Goal: Task Accomplishment & Management: Manage account settings

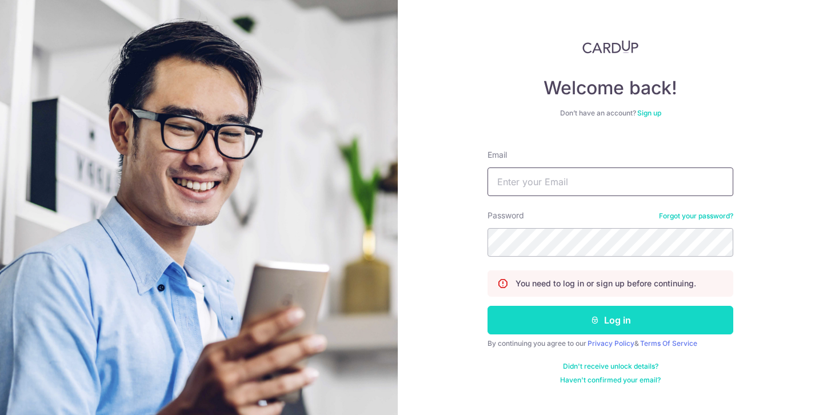
type input "[EMAIL_ADDRESS][DOMAIN_NAME]"
click at [623, 310] on button "Log in" at bounding box center [611, 320] width 246 height 29
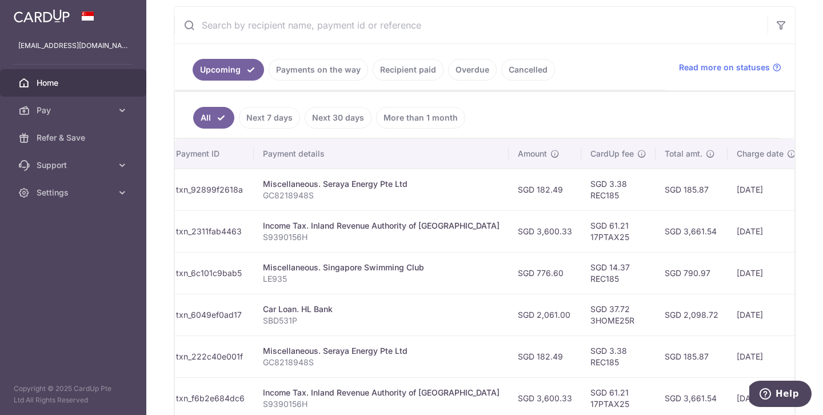
scroll to position [0, 173]
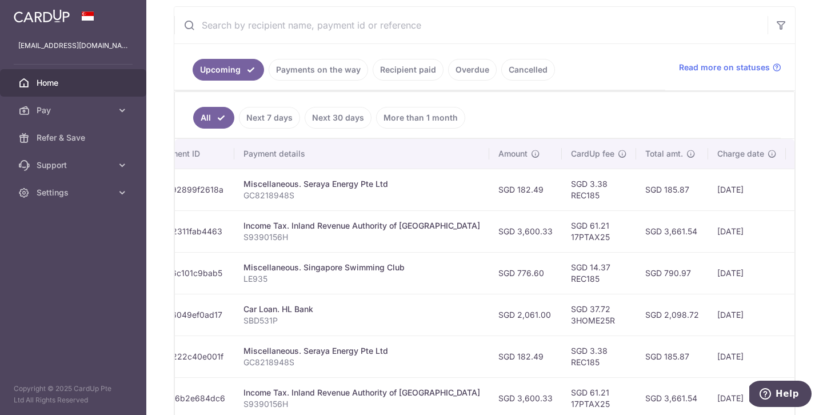
click at [304, 78] on link "Payments on the way" at bounding box center [318, 70] width 99 height 22
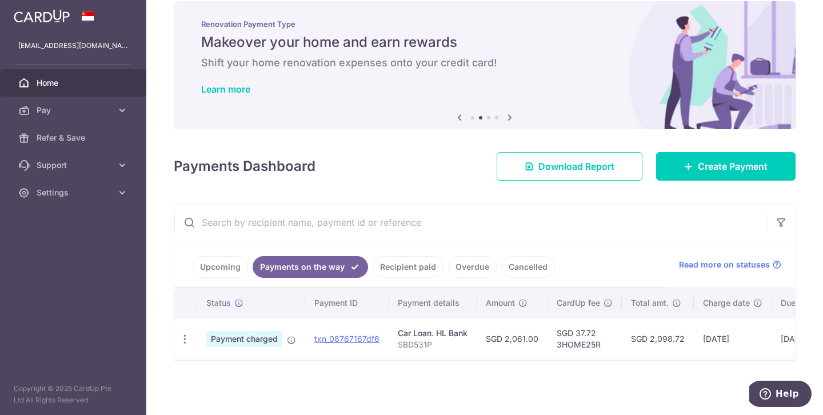
scroll to position [17, 0]
click at [416, 274] on link "Recipient paid" at bounding box center [408, 267] width 71 height 22
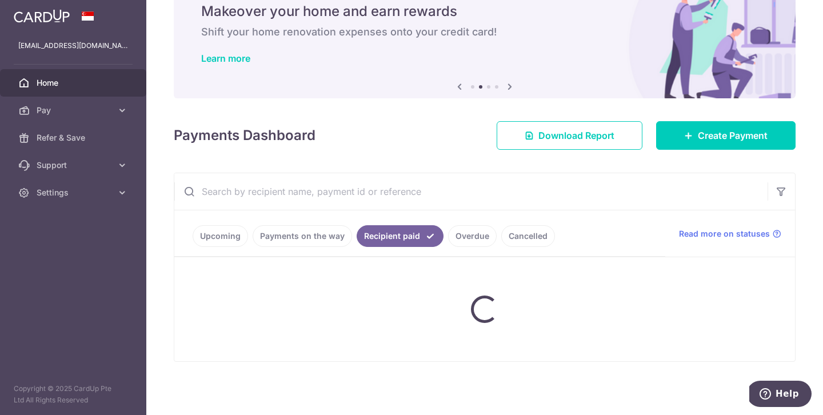
scroll to position [214, 0]
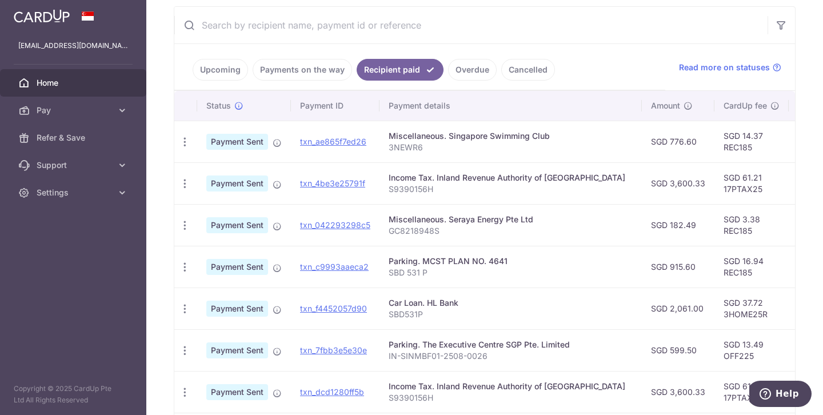
click at [423, 134] on div "Miscellaneous. Singapore Swimming Club" at bounding box center [511, 135] width 244 height 11
click at [315, 145] on link "txn_ae865f7ed26" at bounding box center [333, 142] width 66 height 10
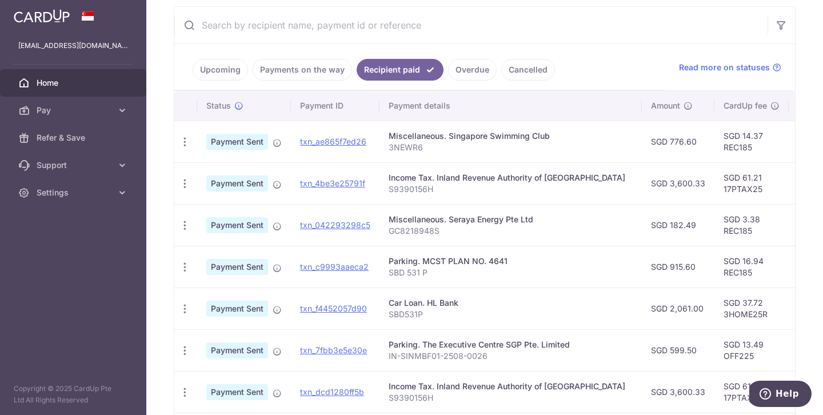
click at [496, 137] on div "Miscellaneous. Singapore Swimming Club" at bounding box center [511, 135] width 244 height 11
click at [218, 66] on link "Upcoming" at bounding box center [220, 70] width 55 height 22
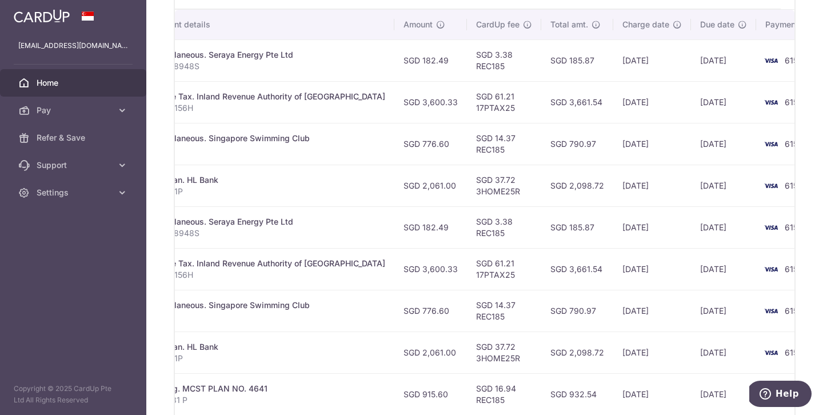
scroll to position [0, 0]
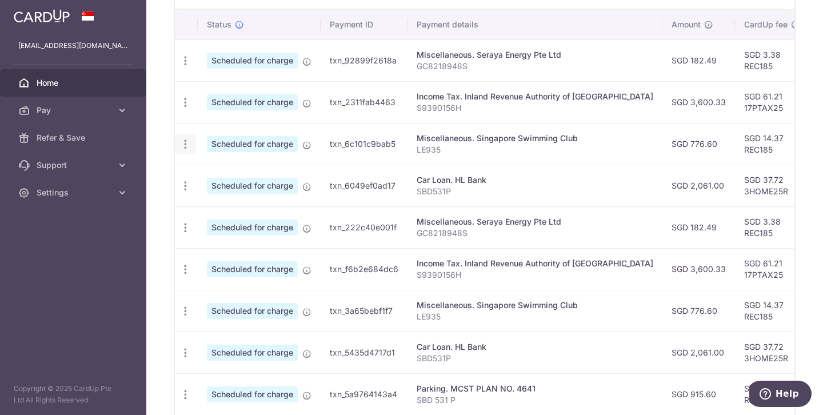
click at [185, 135] on div "Update payment Cancel payment" at bounding box center [185, 144] width 21 height 21
click at [184, 146] on icon "button" at bounding box center [186, 144] width 12 height 12
click at [207, 169] on link "Update payment" at bounding box center [235, 175] width 119 height 27
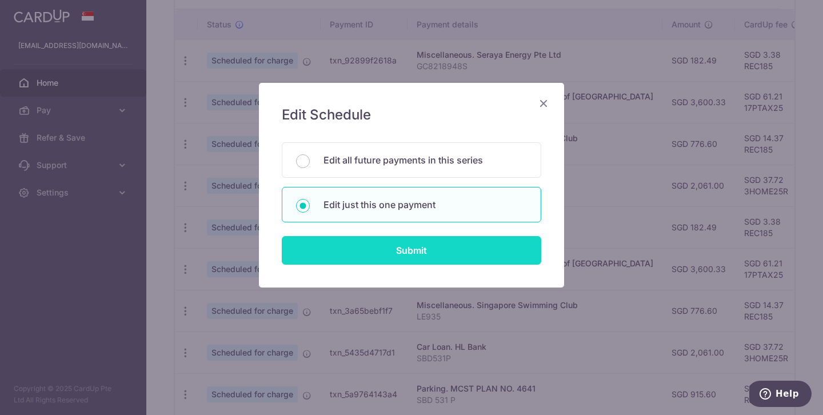
click at [400, 249] on input "Submit" at bounding box center [412, 250] width 260 height 29
radio input "true"
type input "776.60"
type input "[DATE]"
type input "LE935"
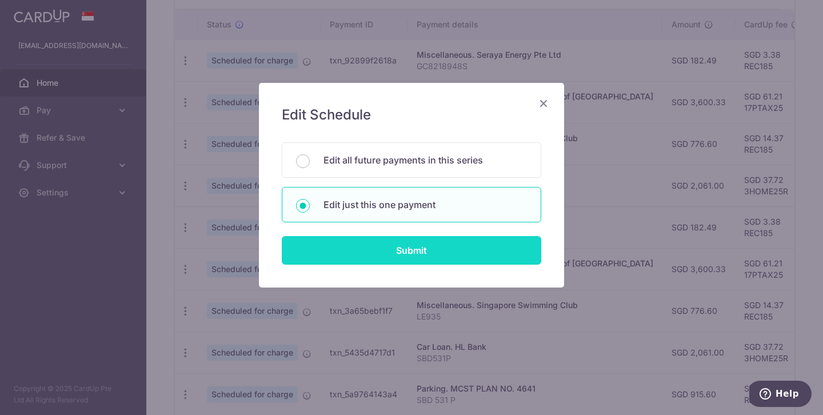
type input "REC185"
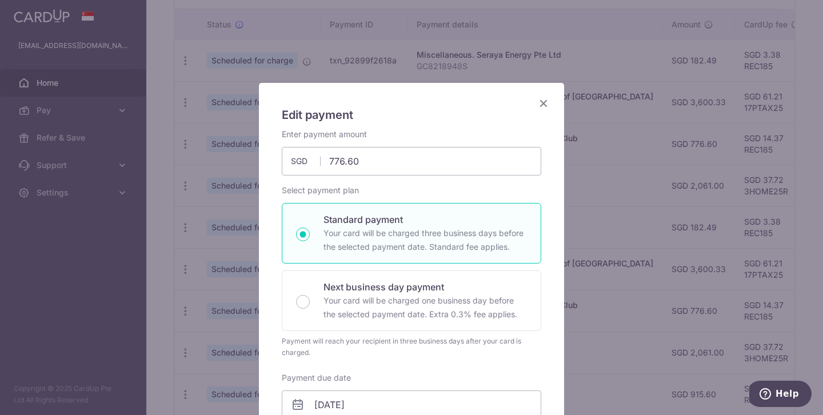
click at [541, 103] on icon "Close" at bounding box center [544, 103] width 14 height 14
